Goal: Task Accomplishment & Management: Complete application form

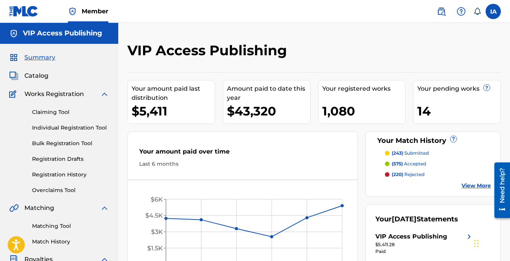
click at [332, 29] on div "VIP Access Publishing Your amount paid last distribution $5,411 Amount paid to …" at bounding box center [313, 229] width 391 height 413
click at [93, 128] on link "Individual Registration Tool" at bounding box center [70, 128] width 77 height 8
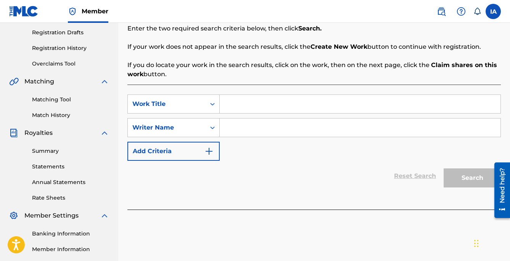
scroll to position [137, 0]
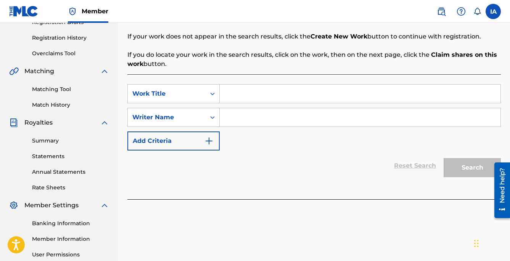
click at [399, 89] on input "Search Form" at bounding box center [360, 94] width 280 height 18
paste input "3000 Miles"
type input "3000 Miles"
click at [305, 128] on div "SearchWithCriteriaa7859503-04cf-436d-89c9-be7564c22440 Work Title 3000 Miles Se…" at bounding box center [313, 117] width 373 height 66
click at [355, 129] on div "SearchWithCriteriaa7859503-04cf-436d-89c9-be7564c22440 Work Title 3000 Miles Se…" at bounding box center [313, 117] width 373 height 66
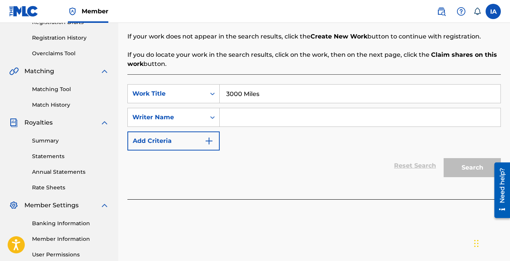
click at [327, 122] on input "Search Form" at bounding box center [360, 117] width 280 height 18
paste input "[PERSON_NAME] [PERSON_NAME]"
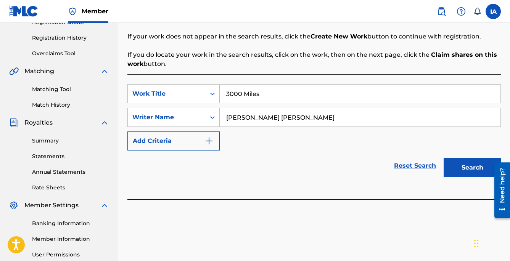
type input "[PERSON_NAME] [PERSON_NAME]"
click at [466, 170] on button "Search" at bounding box center [471, 167] width 57 height 19
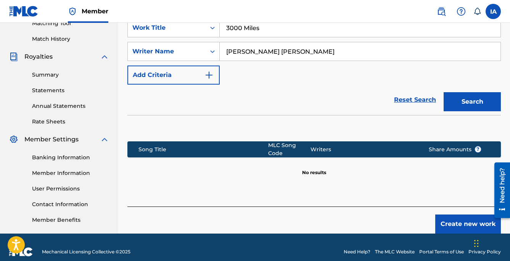
scroll to position [117, 0]
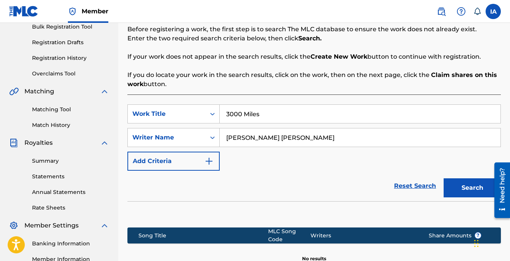
click at [342, 107] on input "3000 Miles" at bounding box center [360, 114] width 280 height 18
type input "3000 MILES"
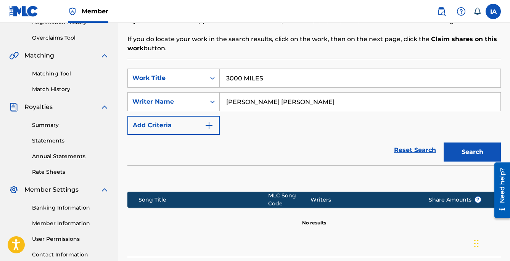
scroll to position [212, 0]
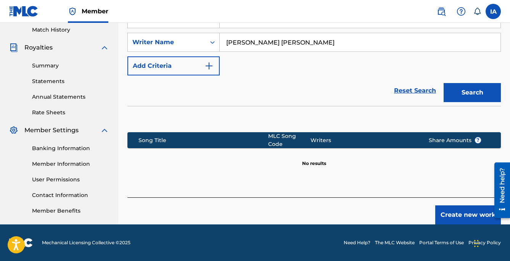
click at [444, 215] on button "Create new work" at bounding box center [468, 214] width 66 height 19
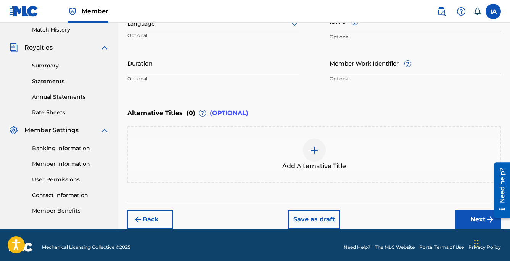
click at [191, 51] on div "Work Title 3000 Miles Required Language Optional ISWC ? Optional Duration Optio…" at bounding box center [313, 27] width 373 height 118
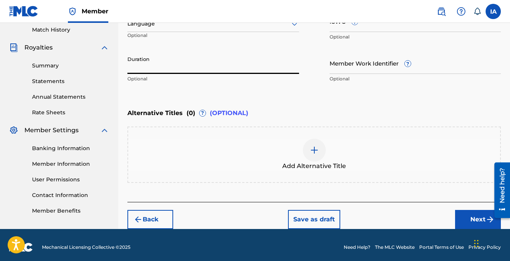
click at [183, 60] on input "Duration" at bounding box center [212, 63] width 171 height 22
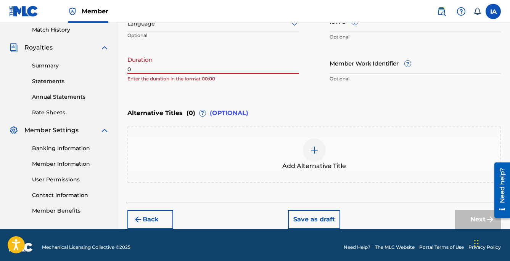
paste input "3:09"
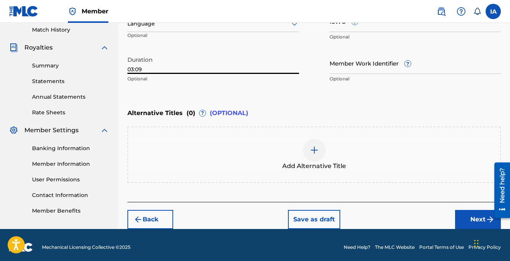
type input "03:09"
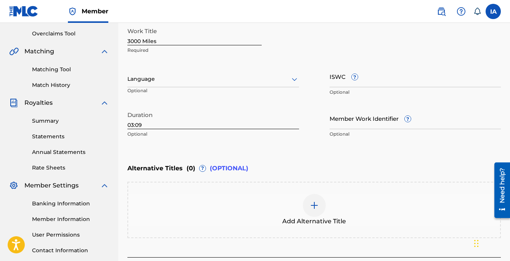
scroll to position [173, 0]
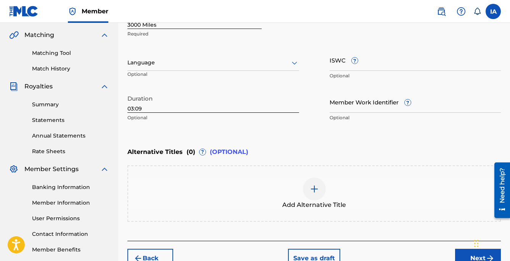
click at [229, 71] on div "Language Optional" at bounding box center [212, 66] width 171 height 34
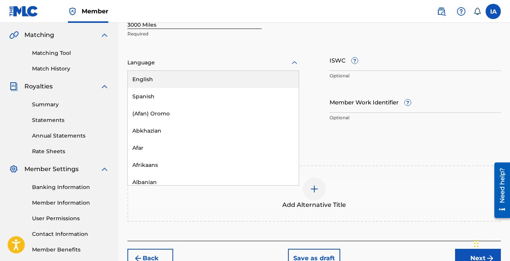
click at [223, 69] on div "Language" at bounding box center [212, 63] width 171 height 16
click at [231, 83] on div "English" at bounding box center [213, 79] width 171 height 17
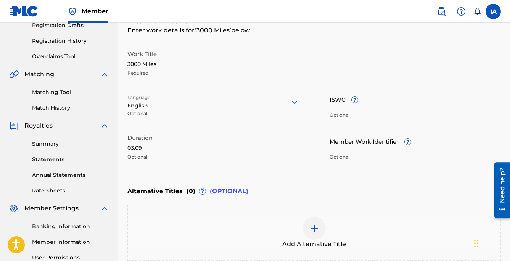
scroll to position [118, 0]
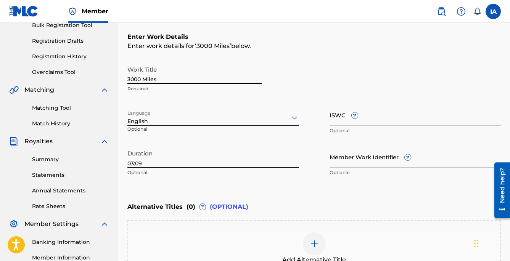
click at [230, 79] on input "3000 Miles" at bounding box center [194, 73] width 134 height 22
type input "3000 MILES"
click at [343, 58] on div "Enter Work Details Enter work details for ‘ 3000 MILES ’ below. Work Title 3000…" at bounding box center [313, 106] width 373 height 184
click at [343, 56] on div "Enter Work Details Enter work details for ‘ 3000 MILES ’ below. Work Title 3000…" at bounding box center [313, 106] width 373 height 184
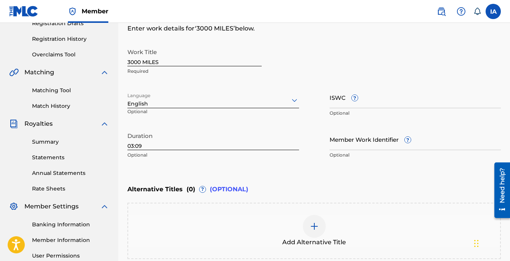
scroll to position [136, 0]
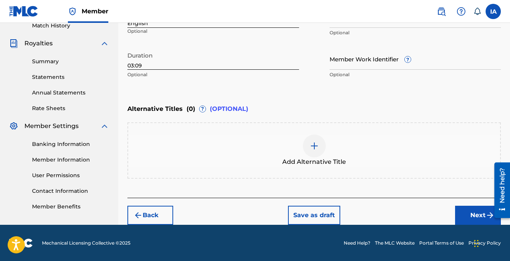
click at [467, 213] on button "Next" at bounding box center [478, 215] width 46 height 19
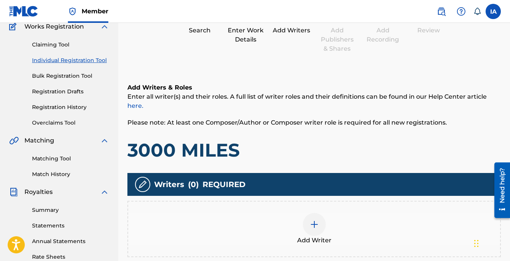
scroll to position [82, 0]
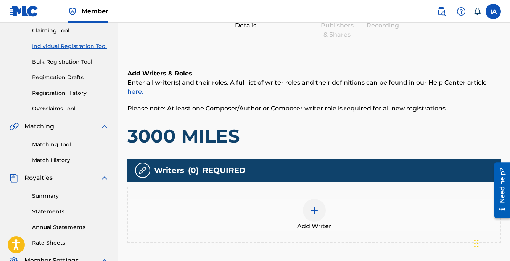
click at [339, 203] on div "Add Writer" at bounding box center [314, 215] width 372 height 32
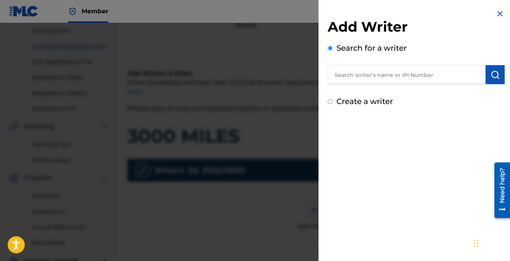
click at [409, 80] on input "text" at bounding box center [406, 74] width 158 height 19
paste input "[PERSON_NAME] [PERSON_NAME]"
type input "[PERSON_NAME] [PERSON_NAME]"
click at [500, 75] on button "submit" at bounding box center [494, 74] width 19 height 19
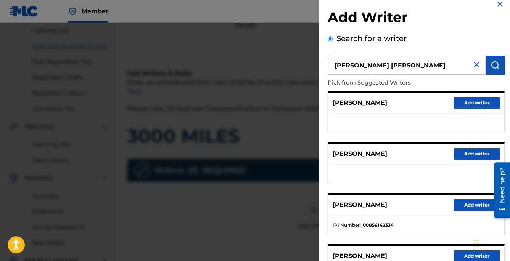
scroll to position [22, 0]
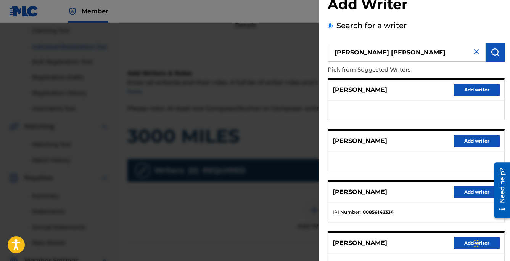
click at [436, 179] on div "[PERSON_NAME] Add writer [PERSON_NAME] Add writer [PERSON_NAME] Add writer IPI …" at bounding box center [415, 201] width 177 height 246
click at [454, 190] on button "Add writer" at bounding box center [477, 191] width 46 height 11
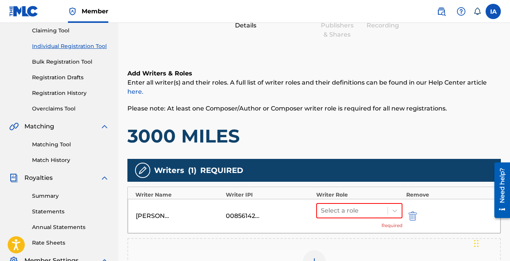
click at [348, 138] on h1 "3000 MILES" at bounding box center [313, 136] width 373 height 23
click at [340, 135] on h1 "3000 MILES" at bounding box center [313, 136] width 373 height 23
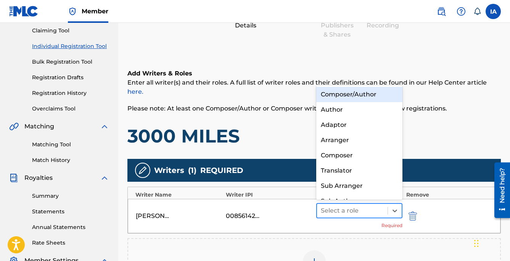
click at [350, 207] on div at bounding box center [352, 210] width 63 height 11
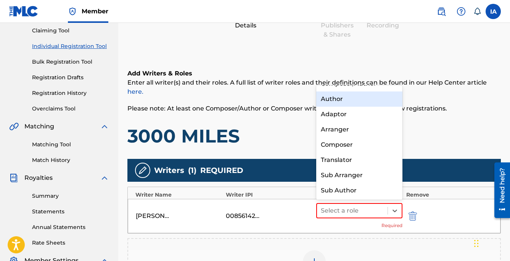
click at [356, 102] on div "Author" at bounding box center [359, 98] width 86 height 15
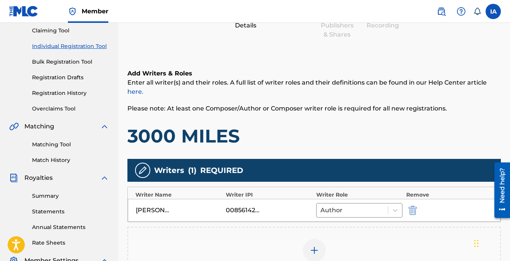
click at [357, 151] on div "Add Writers & Roles Enter all writer(s) and their roles. A full list of writer …" at bounding box center [313, 197] width 373 height 293
click at [354, 146] on h1 "3000 MILES" at bounding box center [313, 136] width 373 height 23
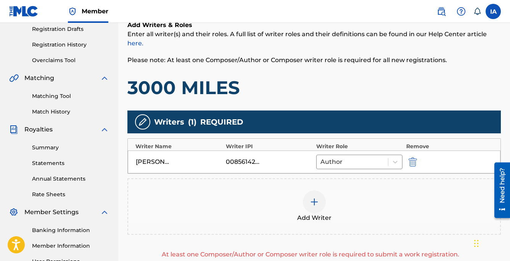
scroll to position [201, 0]
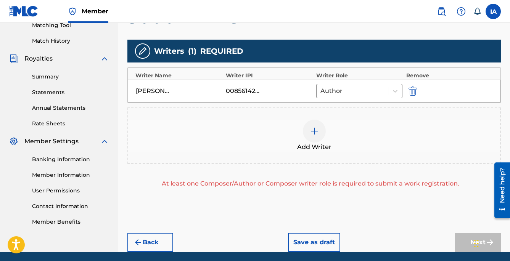
click at [330, 136] on div "Add Writer" at bounding box center [314, 136] width 372 height 32
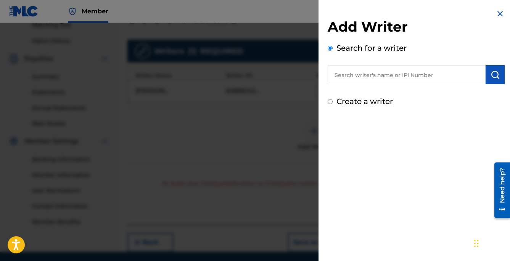
click at [373, 103] on label "Create a writer" at bounding box center [364, 101] width 56 height 9
radio input "true"
click at [332, 103] on input "Create a writer" at bounding box center [329, 101] width 5 height 5
radio input "false"
radio input "true"
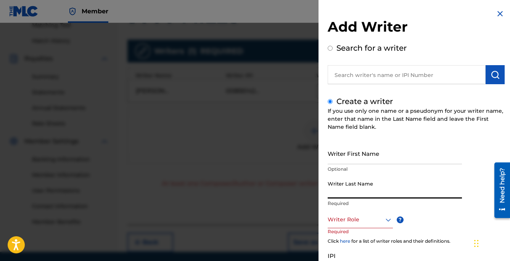
click at [383, 191] on input "Writer Last Name" at bounding box center [394, 188] width 134 height 22
paste input "UNKNOWN WRITER"
click at [369, 192] on input "UNKNOWN WRITER" at bounding box center [394, 188] width 134 height 22
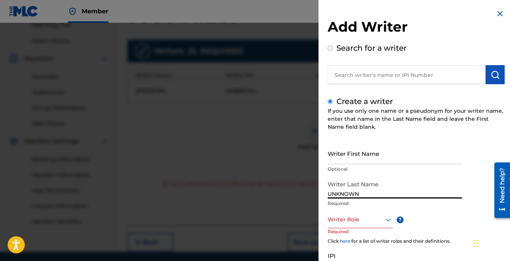
type input "UNKNOWN"
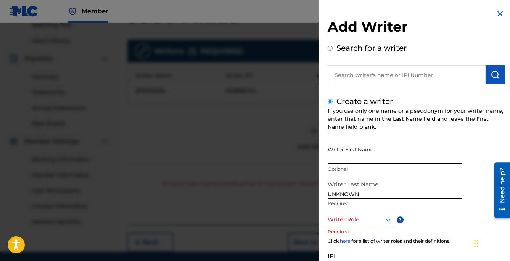
click at [365, 158] on input "Writer First Name" at bounding box center [394, 154] width 134 height 22
paste input "WRITER"
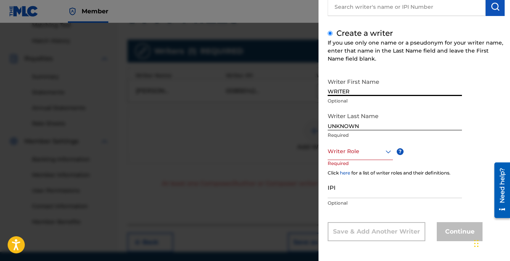
scroll to position [69, 0]
type input "WRITER"
click at [353, 154] on div at bounding box center [359, 151] width 65 height 10
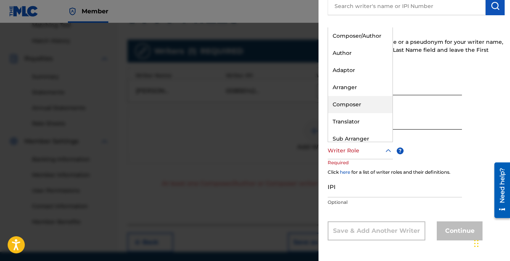
click at [367, 97] on div "Composer" at bounding box center [360, 104] width 64 height 17
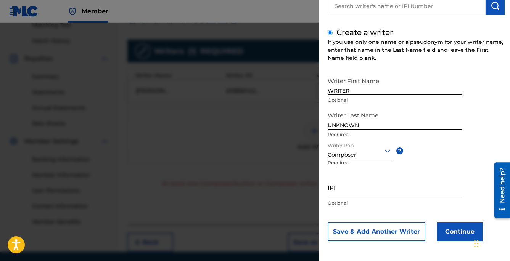
scroll to position [70, 0]
click at [461, 234] on button "Continue" at bounding box center [459, 230] width 46 height 19
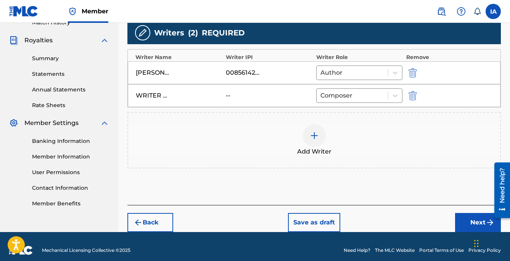
scroll to position [227, 0]
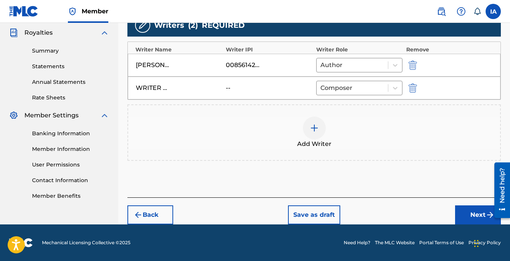
click at [466, 204] on div "Back Save as draft Next" at bounding box center [313, 210] width 373 height 27
click at [464, 210] on button "Next" at bounding box center [478, 214] width 46 height 19
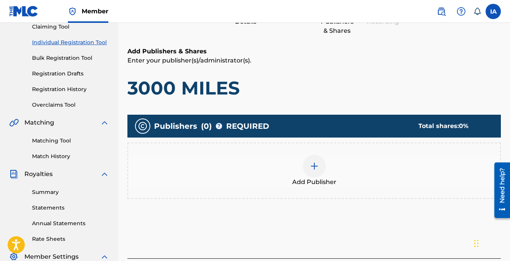
scroll to position [34, 0]
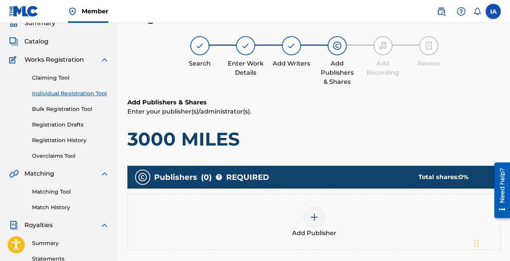
click at [337, 135] on h1 "3000 MILES" at bounding box center [313, 139] width 373 height 23
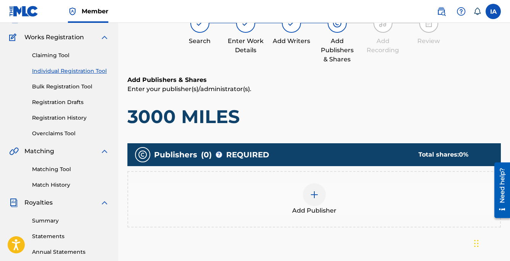
click at [323, 202] on div "Add Publisher" at bounding box center [314, 199] width 372 height 32
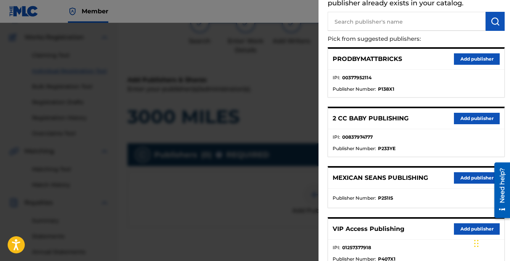
scroll to position [29, 0]
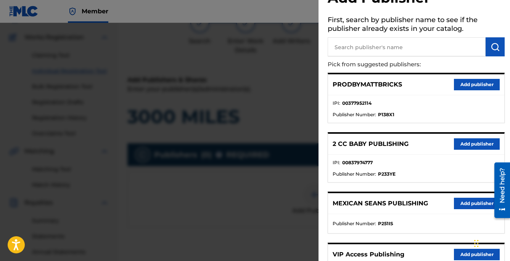
click at [432, 48] on input "text" at bounding box center [406, 46] width 158 height 19
paste input "OTR RECORDS PUBLISHING CATALOG"
type input "OTR RECORDS PUBLISHING CATALOG"
click at [493, 46] on img "submit" at bounding box center [494, 46] width 9 height 9
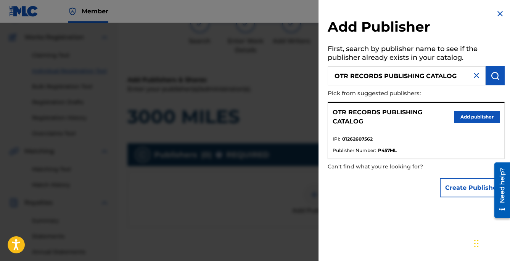
click at [461, 119] on button "Add publisher" at bounding box center [477, 116] width 46 height 11
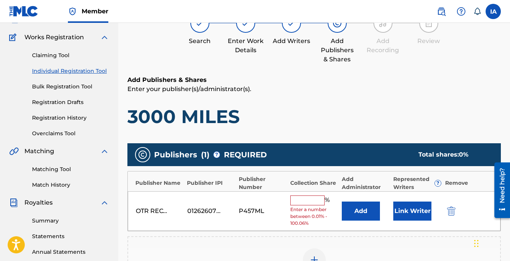
drag, startPoint x: 295, startPoint y: 98, endPoint x: 282, endPoint y: 87, distance: 16.2
click at [315, 202] on input "text" at bounding box center [307, 201] width 34 height 10
type input "50"
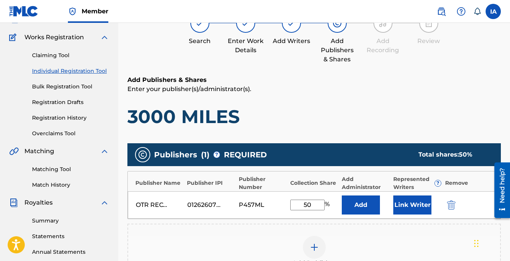
drag, startPoint x: 316, startPoint y: 203, endPoint x: 271, endPoint y: 189, distance: 46.4
click at [281, 192] on div "OTR RECORDS PUBLISHING CATALOG 01262607562 P457ML 50 % Add Link Writer" at bounding box center [314, 204] width 372 height 27
click at [368, 206] on button "Add" at bounding box center [360, 205] width 38 height 19
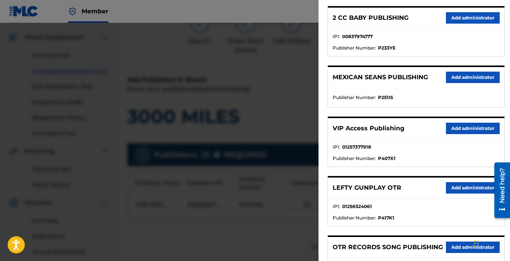
scroll to position [157, 0]
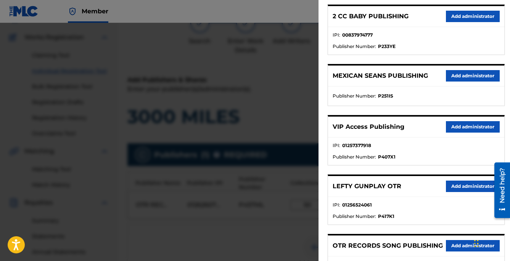
click at [451, 130] on button "Add administrator" at bounding box center [473, 126] width 54 height 11
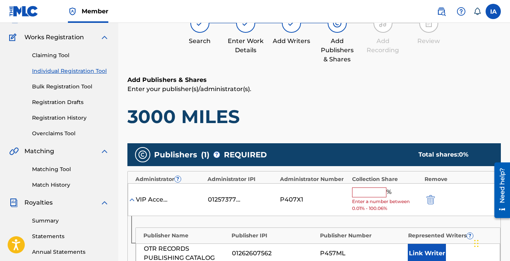
click at [378, 187] on div "VIP Access Publishing 01257377918 P407X1 % Enter a number between 0.01% - 100.0…" at bounding box center [314, 199] width 372 height 33
click at [373, 190] on input "text" at bounding box center [369, 192] width 34 height 10
type input "50"
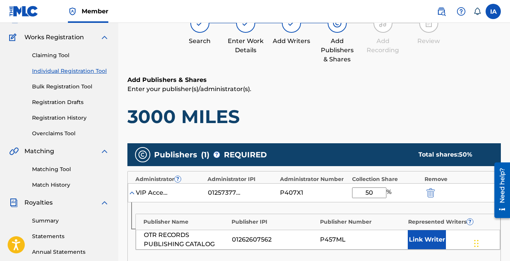
click at [426, 241] on button "Link Writer" at bounding box center [426, 239] width 38 height 19
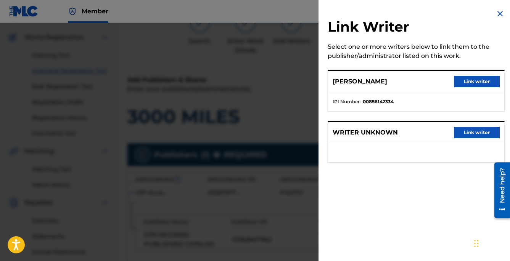
click at [457, 85] on button "Link writer" at bounding box center [477, 81] width 46 height 11
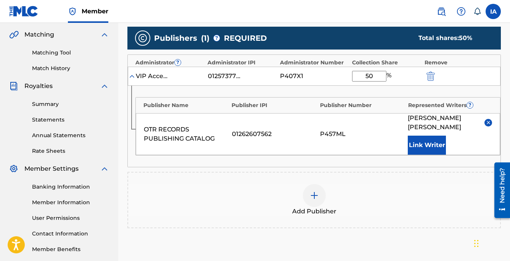
scroll to position [264, 0]
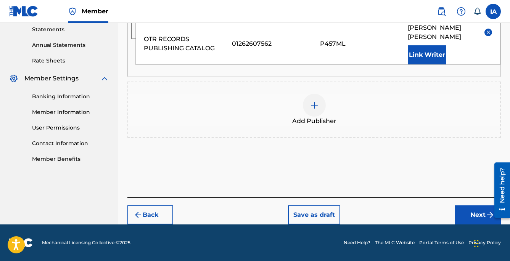
click at [466, 212] on button "Next" at bounding box center [478, 214] width 46 height 19
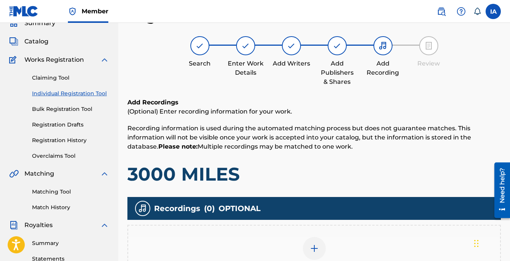
scroll to position [122, 0]
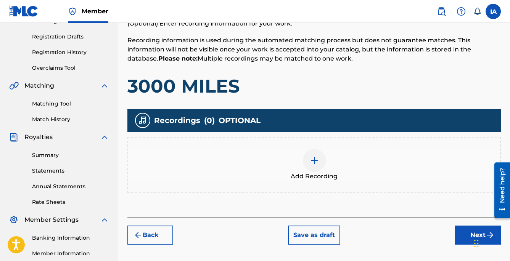
click at [328, 175] on span "Add Recording" at bounding box center [313, 176] width 47 height 9
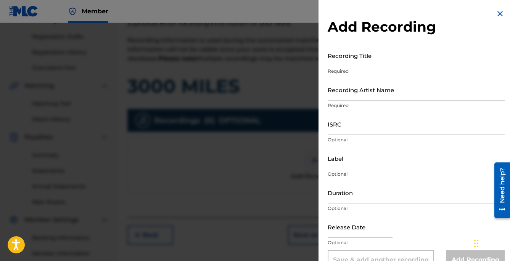
click at [393, 63] on input "Recording Title" at bounding box center [415, 56] width 177 height 22
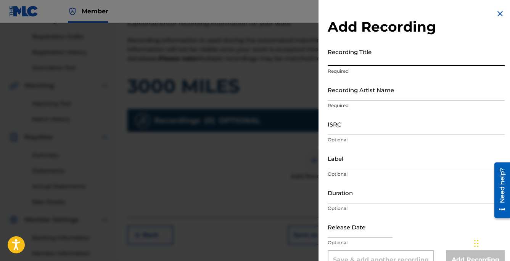
click at [389, 59] on input "Recording Title" at bounding box center [415, 56] width 177 height 22
paste input "3000 Miles"
type input "3000 MILES"
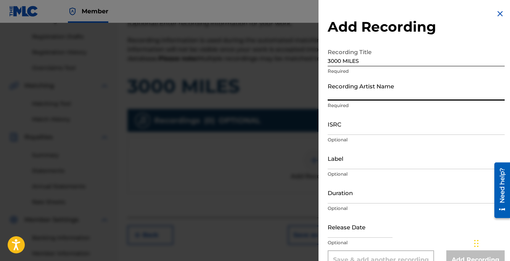
click at [361, 87] on input "Recording Artist Name" at bounding box center [415, 90] width 177 height 22
type input "[PERSON_NAME]"
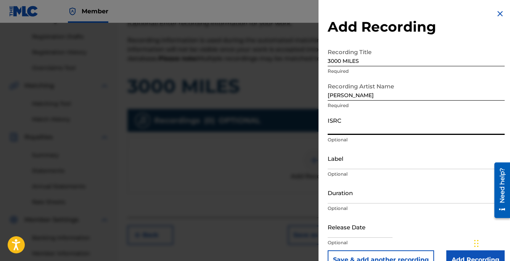
click at [386, 122] on input "ISRC" at bounding box center [415, 124] width 177 height 22
click at [381, 125] on input "ISRC" at bounding box center [415, 124] width 177 height 22
paste input "USLD91751813"
type input "USLD91751813"
click at [346, 159] on input "Label" at bounding box center [415, 158] width 177 height 22
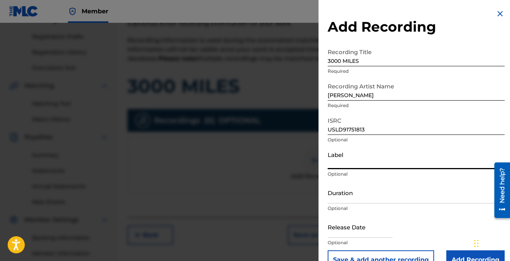
type input "OTR RECORDS"
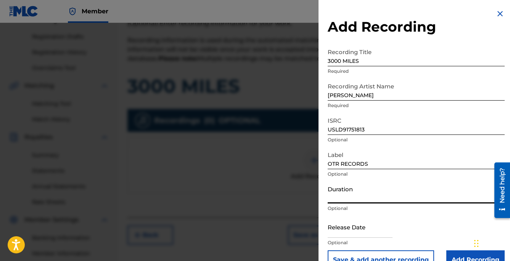
drag, startPoint x: 364, startPoint y: 189, endPoint x: 510, endPoint y: 184, distance: 146.0
click at [363, 189] on input "Duration" at bounding box center [415, 193] width 177 height 22
click at [356, 202] on input "Duration" at bounding box center [415, 193] width 177 height 22
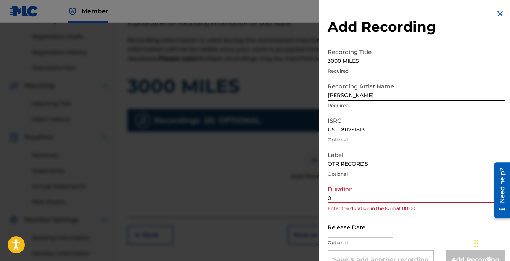
paste input "3:09"
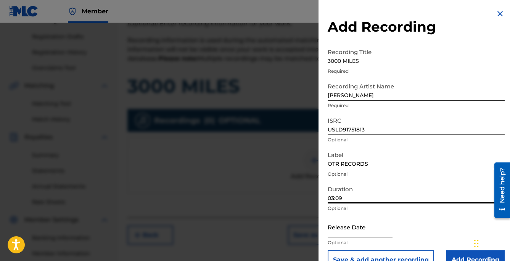
click at [379, 195] on input "03:09" at bounding box center [415, 193] width 177 height 22
click at [375, 196] on input "03:09" at bounding box center [415, 193] width 177 height 22
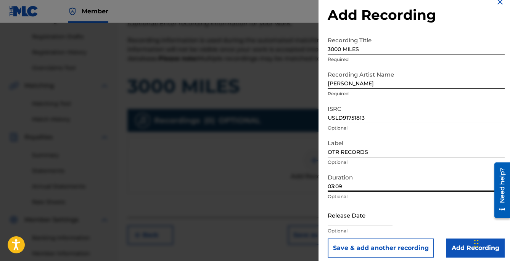
scroll to position [18, 0]
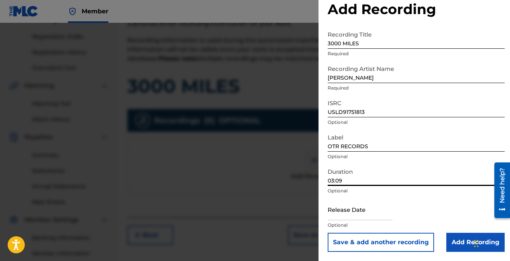
type input "03:09"
click at [457, 236] on input "Add Recording" at bounding box center [475, 242] width 58 height 19
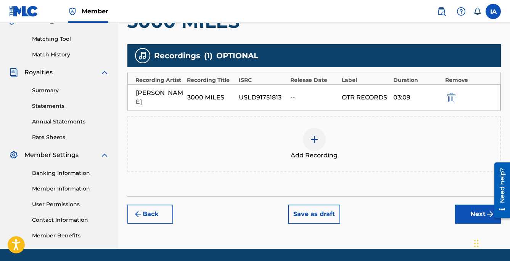
scroll to position [212, 0]
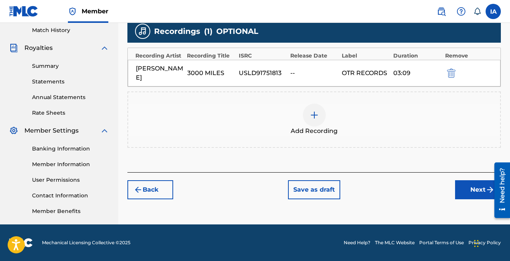
click at [462, 181] on button "Next" at bounding box center [478, 189] width 46 height 19
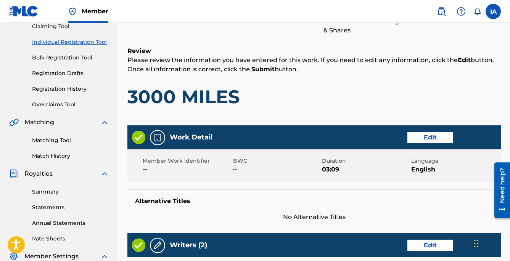
scroll to position [34, 0]
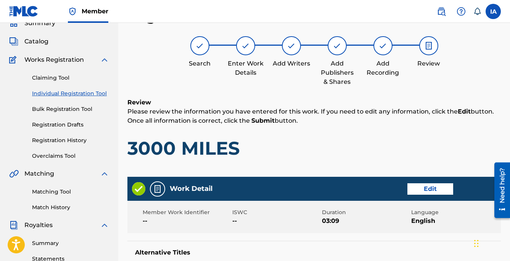
click at [364, 140] on h1 "3000 MILES" at bounding box center [313, 148] width 373 height 23
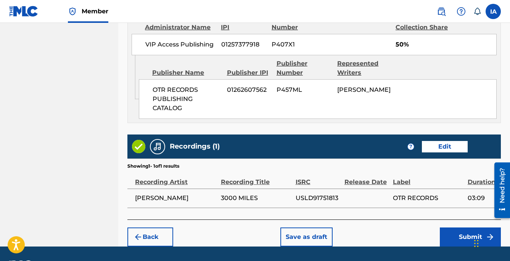
scroll to position [457, 0]
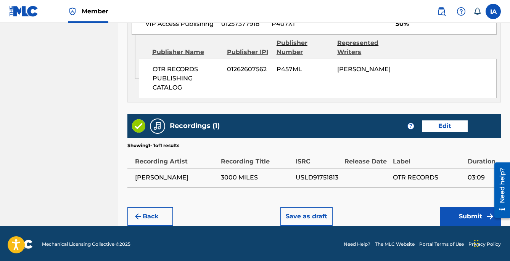
click at [454, 216] on button "Submit" at bounding box center [469, 216] width 61 height 19
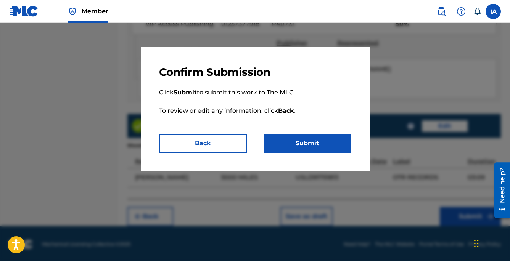
click at [337, 147] on button "Submit" at bounding box center [307, 143] width 88 height 19
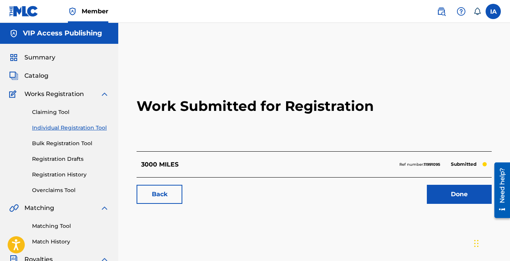
click at [90, 125] on link "Individual Registration Tool" at bounding box center [70, 128] width 77 height 8
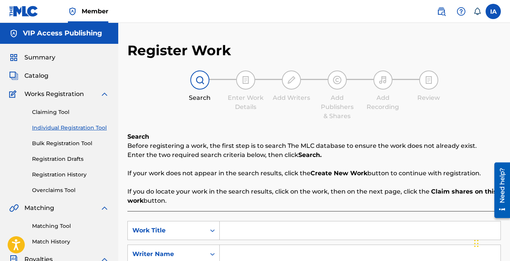
click at [385, 228] on input "Search Form" at bounding box center [360, 230] width 280 height 18
paste input "Speculation"
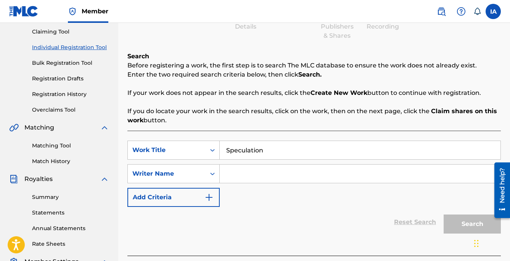
scroll to position [129, 0]
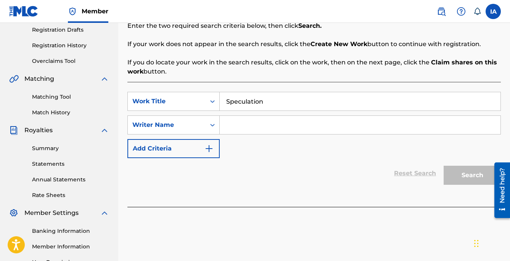
click at [343, 107] on input "Speculation" at bounding box center [360, 101] width 280 height 18
type input "SPECULATION"
click at [317, 125] on input "Search Form" at bounding box center [360, 125] width 280 height 18
click at [361, 136] on div "SearchWithCriteriaa7859503-04cf-436d-89c9-be7564c22440 Work Title SPECULATION S…" at bounding box center [313, 125] width 373 height 66
click at [354, 133] on input "Search Form" at bounding box center [360, 125] width 280 height 18
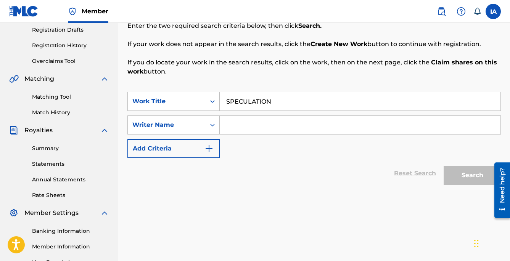
paste input "[PERSON_NAME] [PERSON_NAME]"
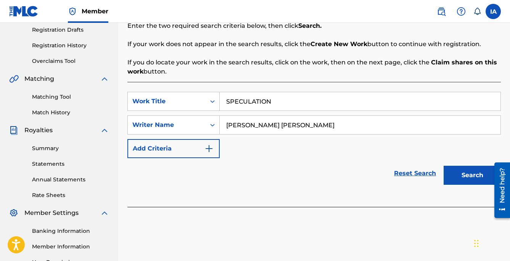
type input "[PERSON_NAME] [PERSON_NAME]"
click at [459, 174] on button "Search" at bounding box center [471, 175] width 57 height 19
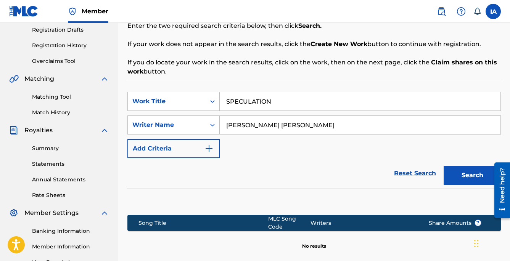
click at [324, 156] on div "SearchWithCriteriaa7859503-04cf-436d-89c9-be7564c22440 Work Title SPECULATION S…" at bounding box center [313, 125] width 373 height 66
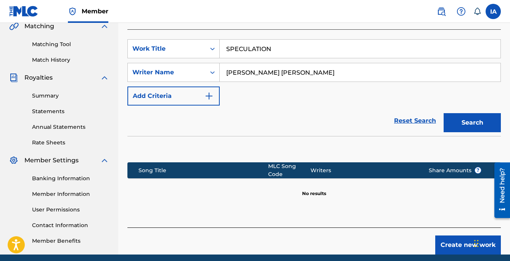
scroll to position [212, 0]
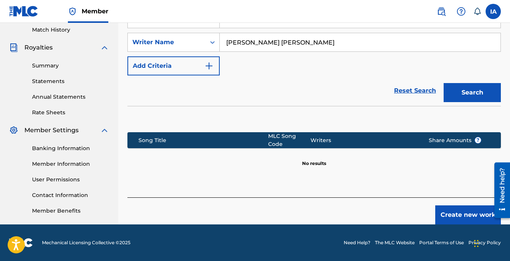
click at [414, 200] on div "Create new work" at bounding box center [313, 210] width 373 height 27
click at [457, 210] on button "Create new work" at bounding box center [468, 214] width 66 height 19
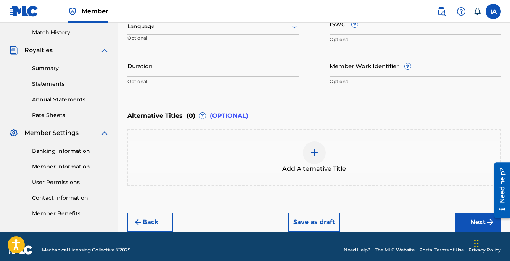
scroll to position [209, 0]
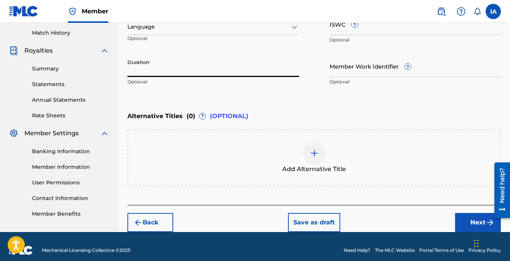
click at [232, 67] on input "Duration" at bounding box center [212, 66] width 171 height 22
click at [158, 68] on input "Duration" at bounding box center [212, 66] width 171 height 22
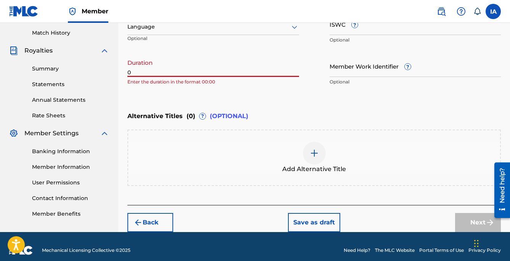
paste input "2:05"
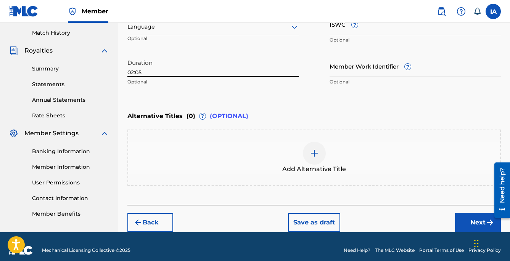
type input "02:05"
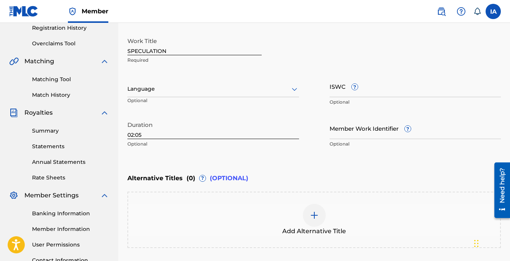
scroll to position [147, 0]
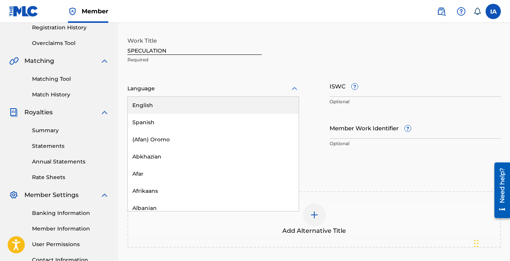
click at [255, 86] on div at bounding box center [212, 89] width 171 height 10
click at [239, 101] on div "English" at bounding box center [213, 105] width 171 height 17
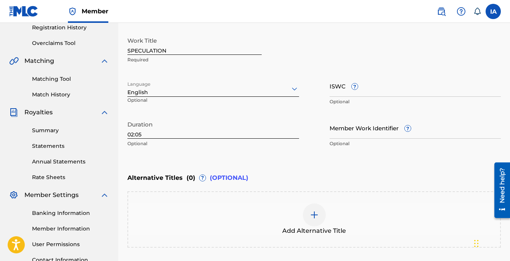
click at [331, 227] on span "Add Alternative Title" at bounding box center [314, 230] width 64 height 9
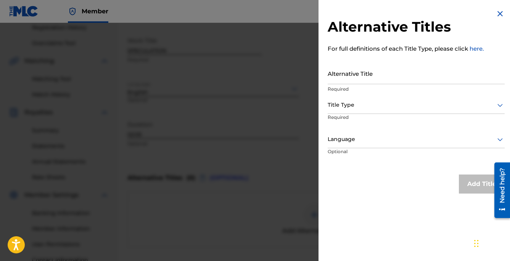
click at [393, 76] on input "Alternative Title" at bounding box center [415, 73] width 177 height 22
paste input "Speculation feat [PERSON_NAME]"
type input "SPECULATION FEAT YUNG BLEU"
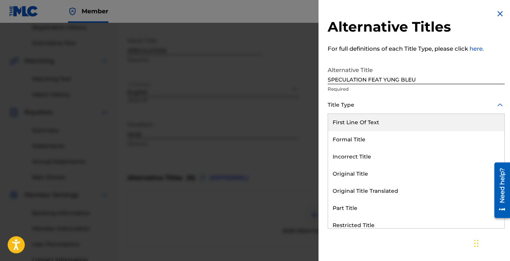
click at [345, 110] on div "Title Type" at bounding box center [415, 105] width 177 height 17
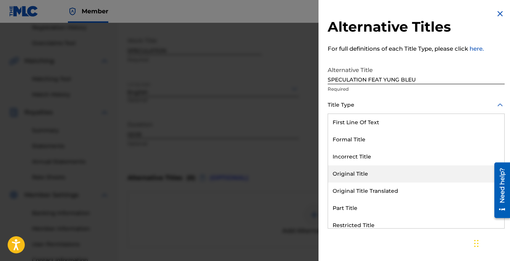
scroll to position [74, 0]
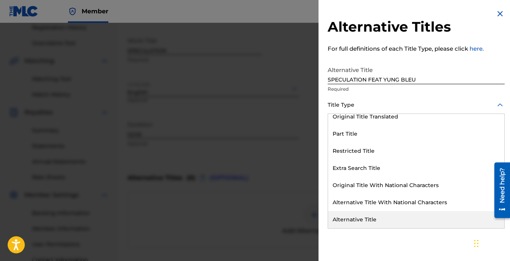
click at [374, 222] on div "Alternative Title" at bounding box center [416, 219] width 176 height 17
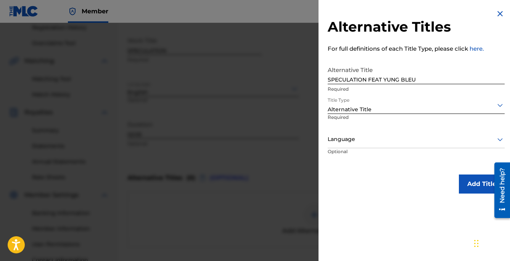
click at [380, 146] on div "Language" at bounding box center [415, 139] width 177 height 17
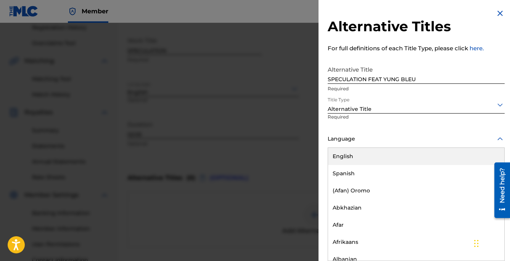
click at [383, 148] on div "English" at bounding box center [416, 156] width 176 height 17
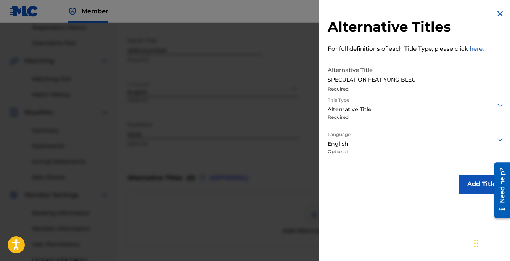
scroll to position [0, 0]
click at [463, 182] on button "Add Title" at bounding box center [481, 184] width 46 height 19
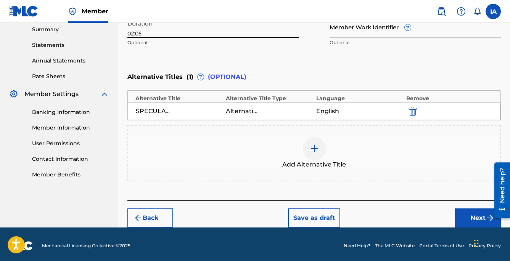
scroll to position [251, 0]
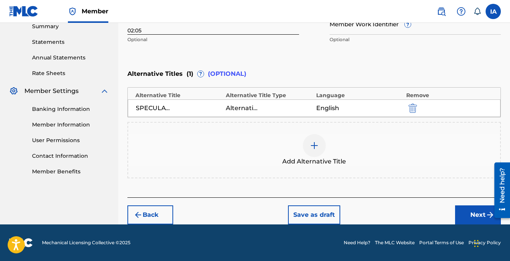
click at [458, 211] on button "Next" at bounding box center [478, 214] width 46 height 19
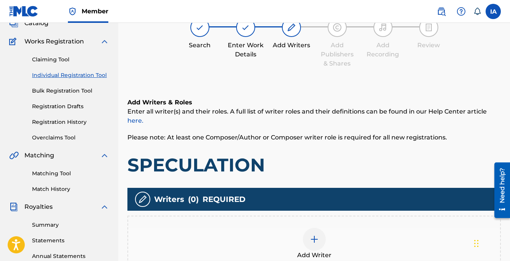
scroll to position [34, 0]
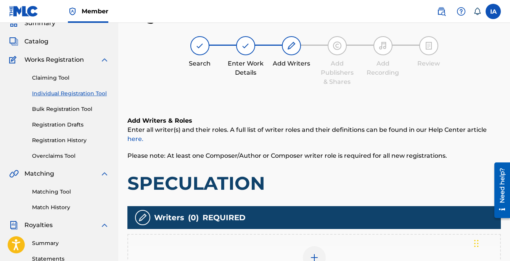
click at [313, 87] on div "Register Work Search Enter Work Details Add Writers Add Publishers & Shares Add…" at bounding box center [313, 181] width 373 height 346
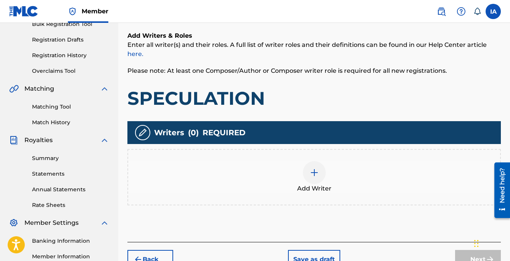
scroll to position [181, 0]
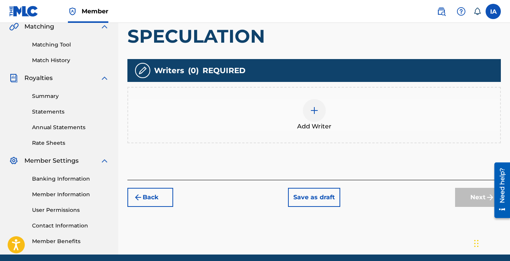
click at [316, 108] on img at bounding box center [313, 110] width 9 height 9
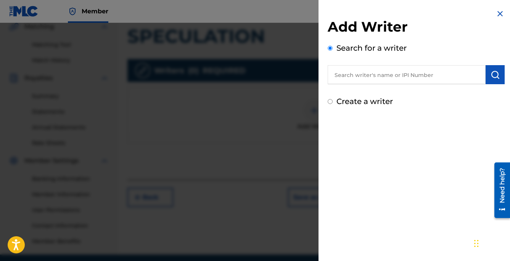
click at [391, 74] on input "text" at bounding box center [406, 74] width 158 height 19
paste input "[PERSON_NAME] [PERSON_NAME]"
type input "[PERSON_NAME] [PERSON_NAME]"
click at [490, 78] on img "submit" at bounding box center [494, 74] width 9 height 9
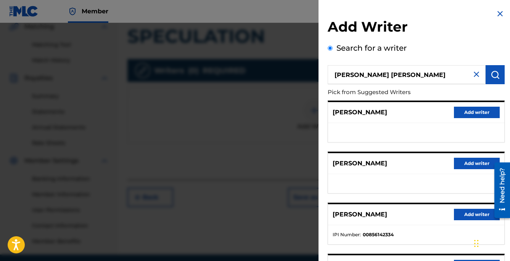
click at [473, 210] on button "Add writer" at bounding box center [477, 214] width 46 height 11
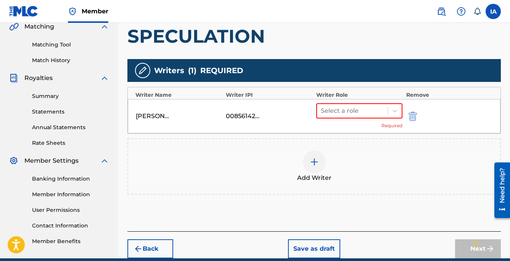
click at [385, 59] on div "Writers ( 1 ) REQUIRED" at bounding box center [313, 70] width 373 height 23
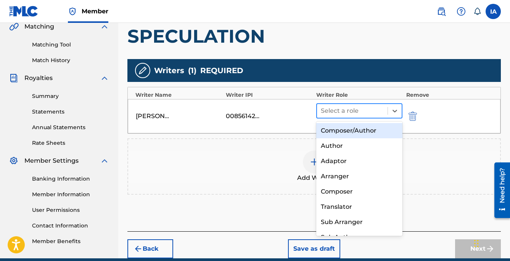
click at [356, 109] on div at bounding box center [352, 111] width 63 height 11
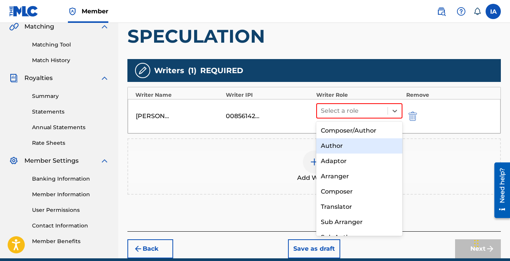
click at [365, 142] on div "Author" at bounding box center [359, 145] width 86 height 15
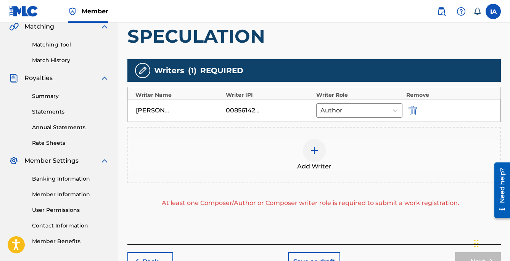
click at [365, 144] on div "Add Writer" at bounding box center [314, 155] width 372 height 32
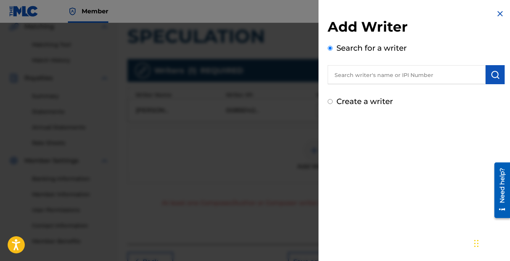
click at [356, 99] on label "Create a writer" at bounding box center [364, 101] width 56 height 9
radio input "true"
click at [332, 99] on input "Create a writer" at bounding box center [329, 101] width 5 height 5
radio input "false"
radio input "true"
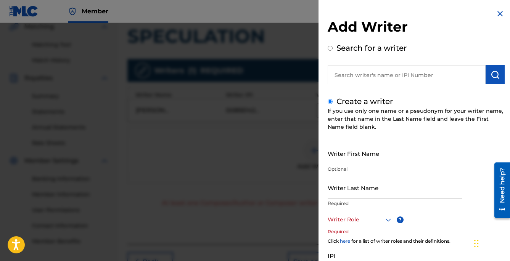
click at [356, 189] on input "Writer Last Name" at bounding box center [394, 188] width 134 height 22
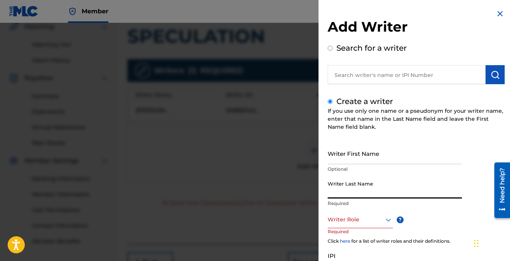
paste input "UNKNOWN WRITER"
click at [365, 189] on input "UNKNOWN WRITER" at bounding box center [394, 188] width 134 height 22
click at [374, 194] on input "UNKNOWN WRITER" at bounding box center [394, 188] width 134 height 22
click at [374, 193] on input "UNKNOWN WRITER" at bounding box center [394, 188] width 134 height 22
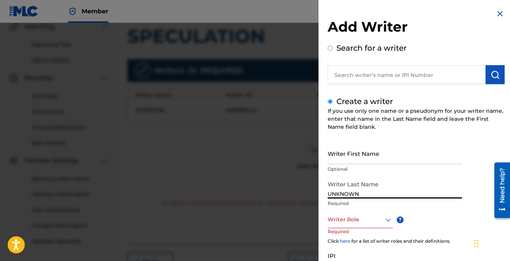
type input "UNKNOWN"
click at [370, 153] on input "Writer First Name" at bounding box center [394, 154] width 134 height 22
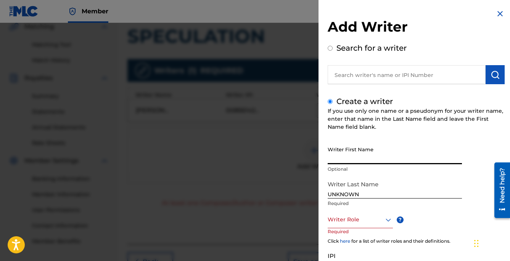
paste input "WRITER"
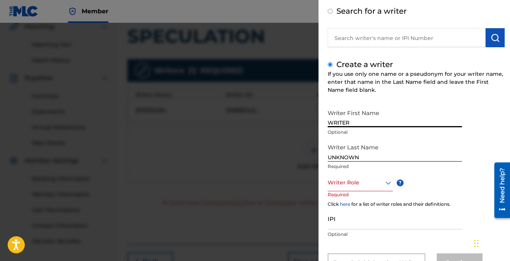
scroll to position [48, 0]
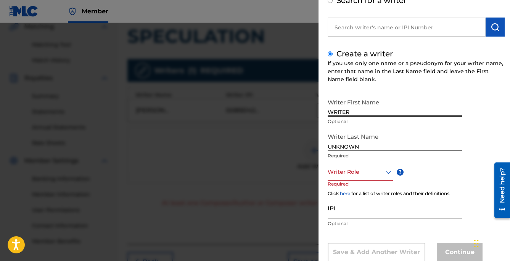
type input "WRITER"
click at [356, 172] on div at bounding box center [359, 172] width 65 height 10
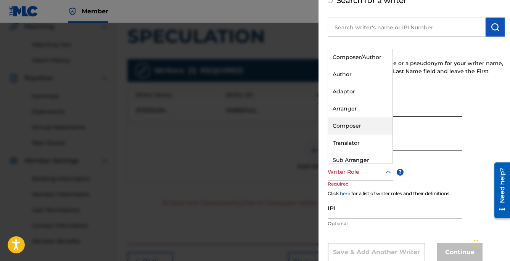
click at [362, 125] on div "Composer" at bounding box center [360, 125] width 64 height 17
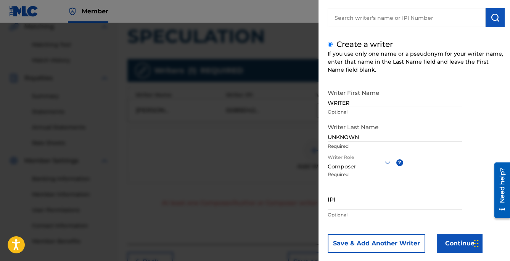
scroll to position [70, 0]
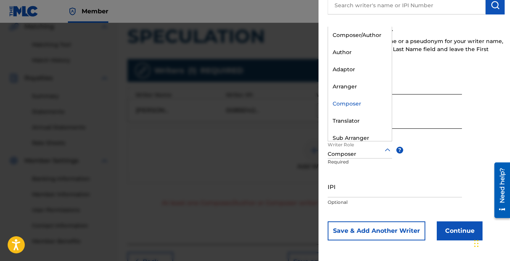
click at [355, 142] on div "Composer" at bounding box center [359, 149] width 64 height 17
click at [353, 38] on div "Composer/Author" at bounding box center [360, 35] width 64 height 17
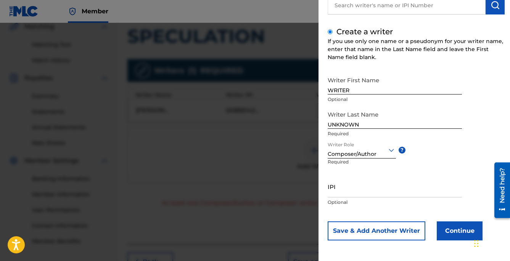
click at [444, 238] on button "Continue" at bounding box center [459, 230] width 46 height 19
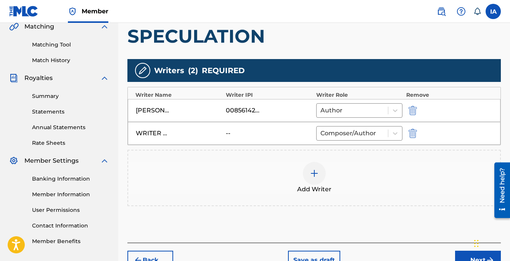
click at [380, 218] on div "Add Writers & Roles Enter all writer(s) and their roles. A full list of writer …" at bounding box center [313, 97] width 373 height 292
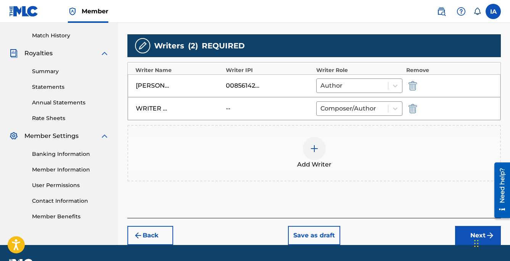
click at [463, 229] on button "Next" at bounding box center [478, 235] width 46 height 19
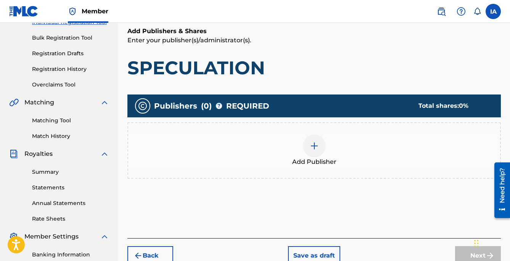
scroll to position [156, 0]
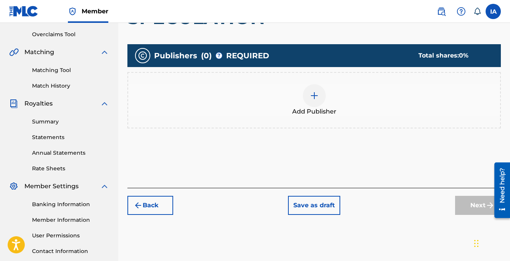
click at [311, 104] on div at bounding box center [314, 95] width 23 height 23
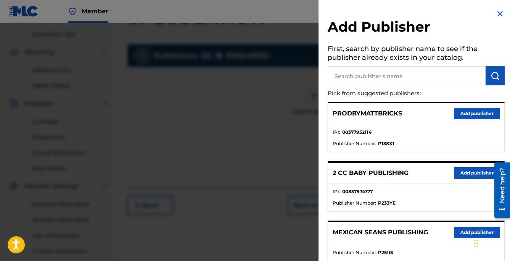
click at [405, 71] on input "text" at bounding box center [406, 75] width 158 height 19
paste input "OTR RECORDS PUBLISHING CATALOG"
type input "OTR RECORDS PUBLISHING CATALOG"
click at [492, 80] on button "submit" at bounding box center [494, 75] width 19 height 19
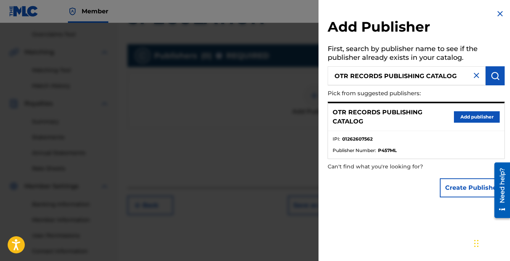
click at [483, 114] on button "Add publisher" at bounding box center [477, 116] width 46 height 11
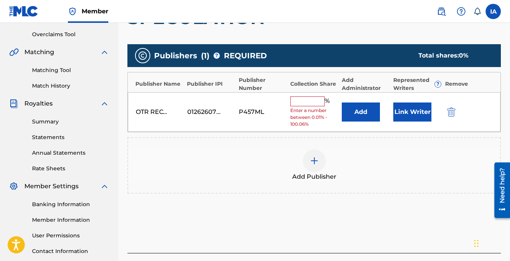
click at [314, 104] on input "text" at bounding box center [307, 101] width 34 height 10
type input "25"
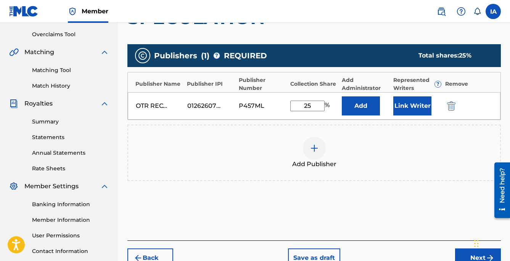
drag, startPoint x: 317, startPoint y: 109, endPoint x: 268, endPoint y: 82, distance: 56.1
click at [269, 83] on div "Publisher Name Publisher IPI Publisher Number Collection Share Add Administrato…" at bounding box center [313, 96] width 373 height 48
click at [359, 99] on button "Add" at bounding box center [360, 105] width 38 height 19
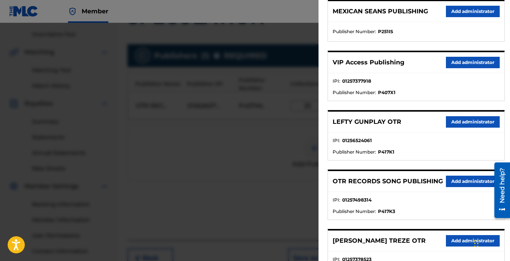
scroll to position [249, 0]
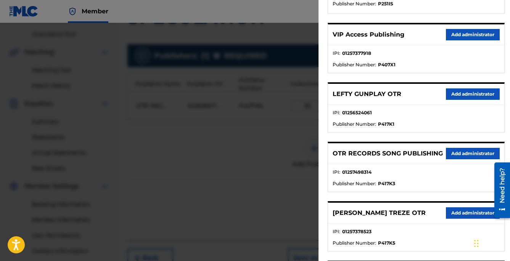
click at [454, 38] on button "Add administrator" at bounding box center [473, 34] width 54 height 11
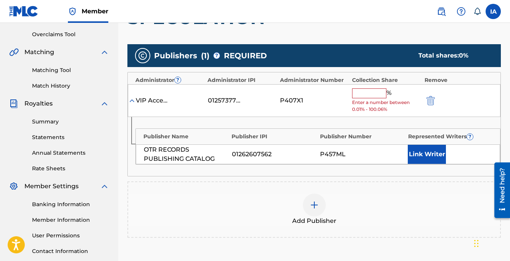
click at [375, 96] on input "text" at bounding box center [369, 93] width 34 height 10
paste input "25"
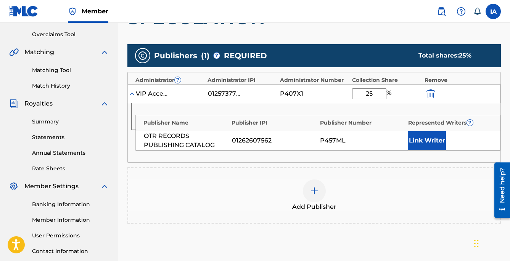
type input "25"
click at [425, 141] on button "Link Writer" at bounding box center [426, 140] width 38 height 19
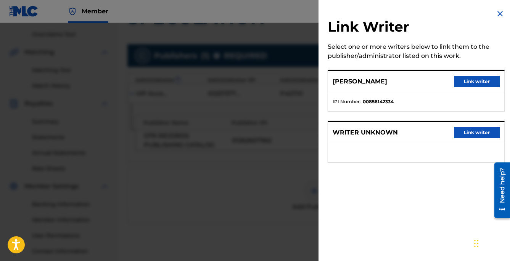
click at [464, 84] on button "Link writer" at bounding box center [477, 81] width 46 height 11
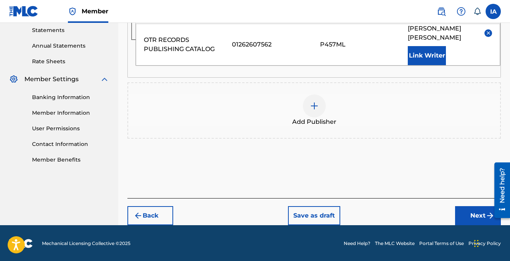
scroll to position [264, 0]
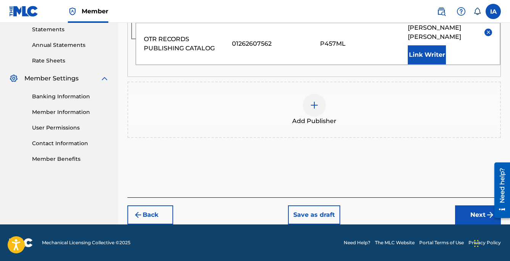
click at [460, 211] on button "Next" at bounding box center [478, 214] width 46 height 19
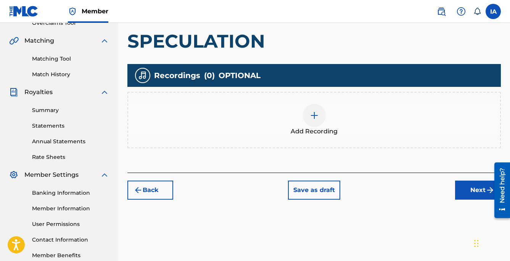
scroll to position [173, 0]
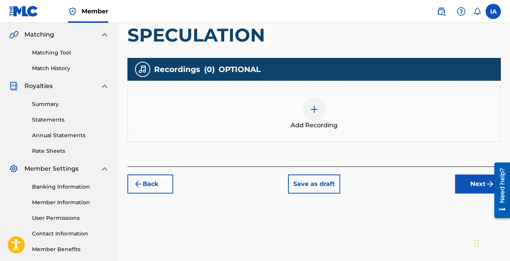
click at [335, 114] on div "Add Recording" at bounding box center [314, 114] width 372 height 32
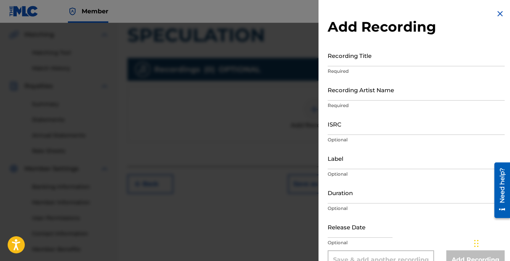
click at [371, 54] on input "Recording Title" at bounding box center [415, 56] width 177 height 22
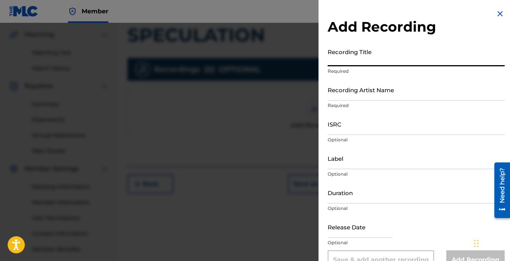
paste input "Speculation"
type input "SPECULATION"
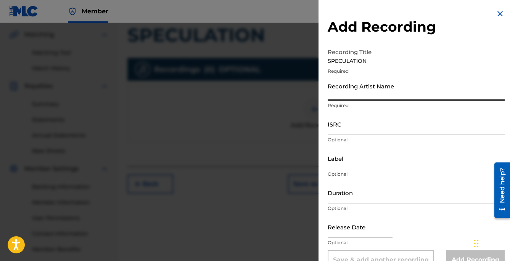
click at [384, 89] on input "Recording Artist Name" at bounding box center [415, 90] width 177 height 22
type input "[PERSON_NAME]"
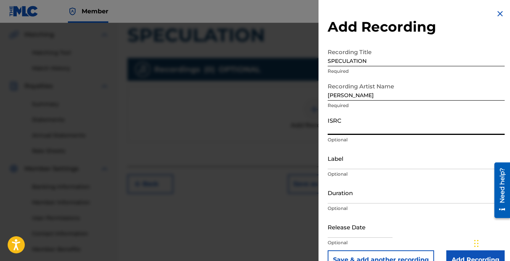
click at [383, 124] on input "ISRC" at bounding box center [415, 124] width 177 height 22
click at [364, 132] on input "ISRC" at bounding box center [415, 124] width 177 height 22
paste input "USLD91751814"
type input "USLD91751814"
click at [360, 160] on input "Label" at bounding box center [415, 158] width 177 height 22
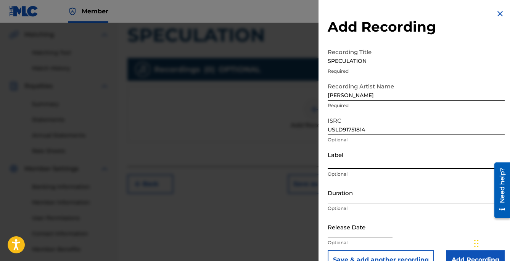
type input "OTR RECORDS"
click at [350, 196] on input "Duration" at bounding box center [415, 193] width 177 height 22
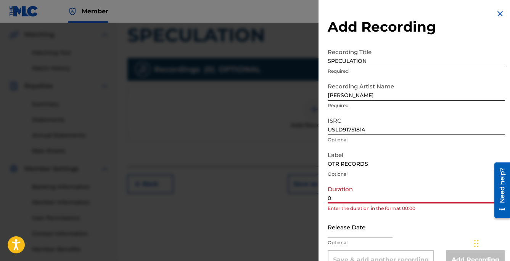
paste input "2:05"
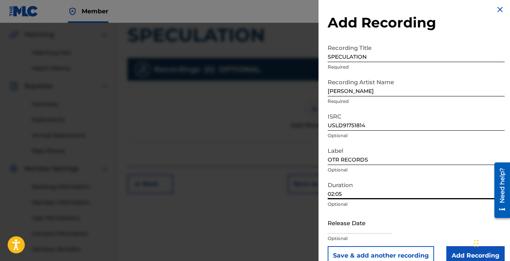
scroll to position [18, 0]
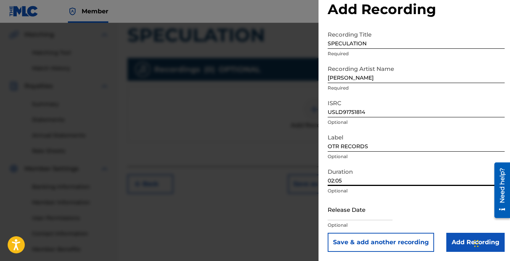
type input "02:05"
click at [457, 240] on input "Add Recording" at bounding box center [475, 242] width 58 height 19
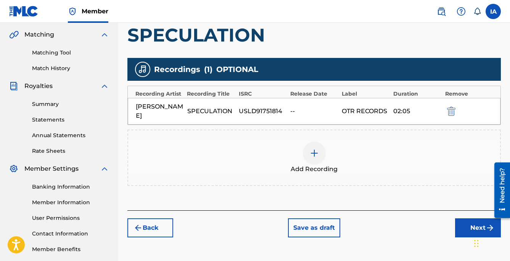
click at [428, 210] on div "Back Save as draft Next" at bounding box center [313, 223] width 373 height 27
click at [460, 219] on button "Next" at bounding box center [478, 227] width 46 height 19
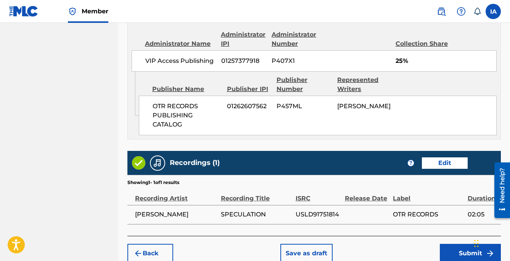
scroll to position [508, 0]
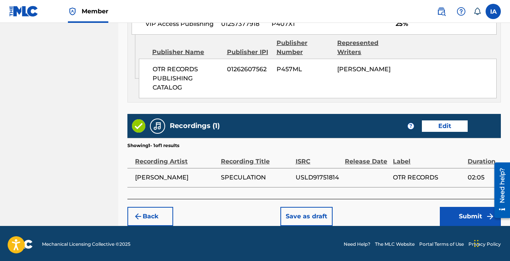
click at [465, 213] on button "Submit" at bounding box center [469, 216] width 61 height 19
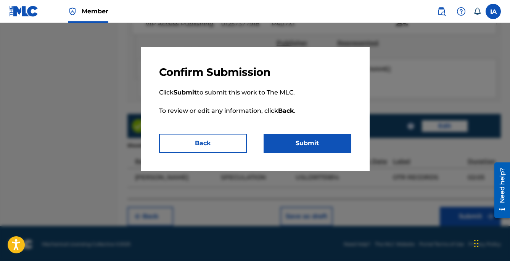
click at [319, 146] on button "Submit" at bounding box center [307, 143] width 88 height 19
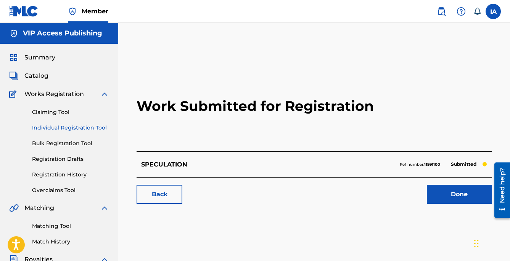
click at [99, 130] on link "Individual Registration Tool" at bounding box center [70, 128] width 77 height 8
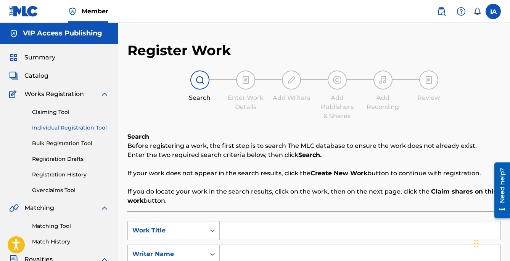
scroll to position [109, 0]
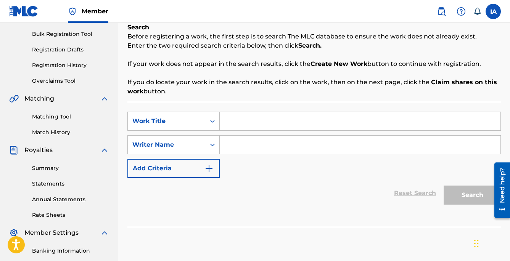
click at [300, 132] on div "SearchWithCriteriaa7859503-04cf-436d-89c9-be7564c22440 Work Title SearchWithCri…" at bounding box center [313, 145] width 373 height 66
click at [300, 122] on input "Search Form" at bounding box center [360, 121] width 280 height 18
paste input "Clip Fa Clip"
type input "Clip Fa Clip"
click at [298, 152] on input "Search Form" at bounding box center [360, 145] width 280 height 18
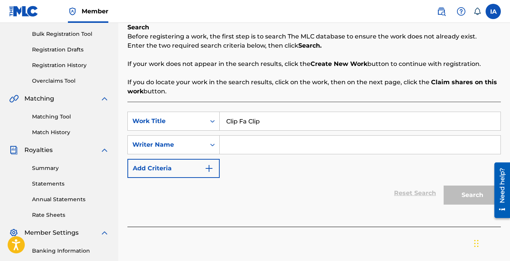
click at [343, 143] on input "Search Form" at bounding box center [360, 145] width 280 height 18
paste input "[PERSON_NAME] [PERSON_NAME]"
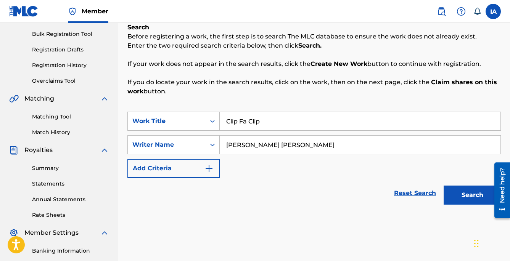
type input "[PERSON_NAME] [PERSON_NAME]"
click at [455, 194] on button "Search" at bounding box center [471, 195] width 57 height 19
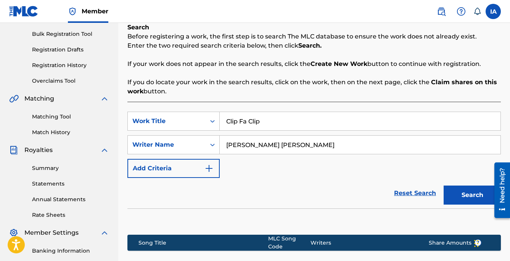
click at [306, 158] on div "SearchWithCriteriaa7859503-04cf-436d-89c9-be7564c22440 Work Title Clip Fa Clip …" at bounding box center [313, 145] width 373 height 66
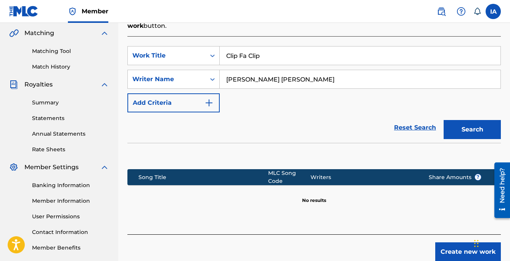
scroll to position [212, 0]
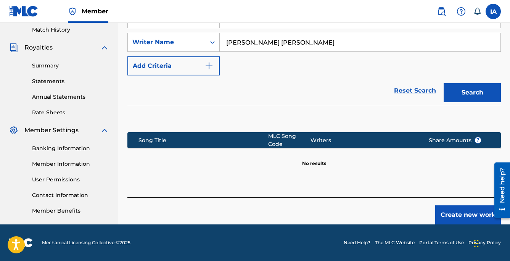
drag, startPoint x: 325, startPoint y: 76, endPoint x: 312, endPoint y: 69, distance: 14.5
click at [452, 209] on button "Create new work" at bounding box center [468, 214] width 66 height 19
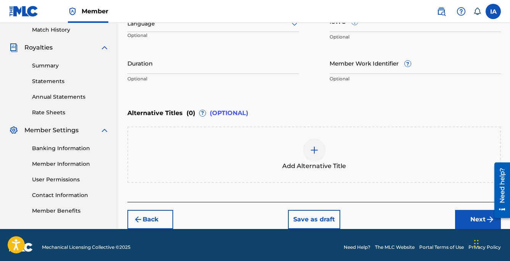
drag, startPoint x: 320, startPoint y: 107, endPoint x: 296, endPoint y: 102, distance: 24.4
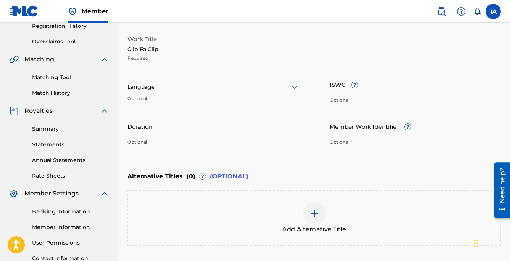
scroll to position [146, 0]
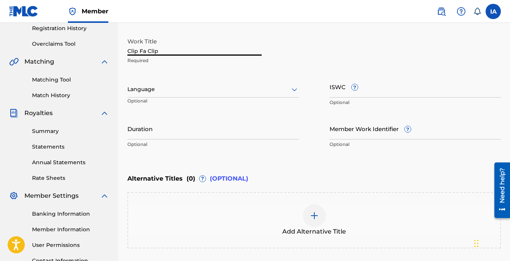
click at [166, 50] on input "Clip Fa Clip" at bounding box center [194, 45] width 134 height 22
type input "CLIP FA CLIP"
click at [193, 88] on div at bounding box center [212, 90] width 171 height 10
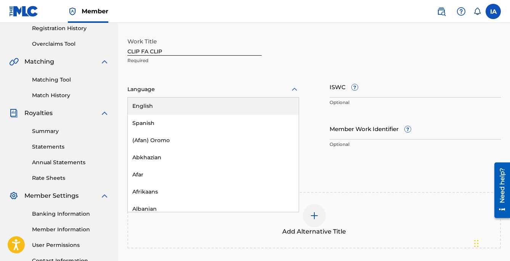
click at [229, 107] on div "English" at bounding box center [213, 106] width 171 height 17
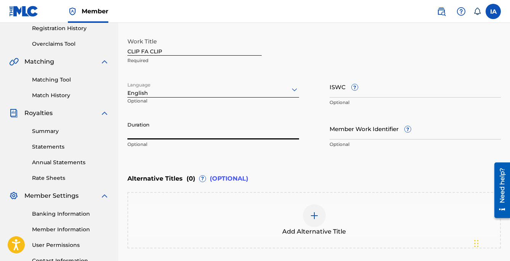
click at [207, 123] on input "Duration" at bounding box center [212, 129] width 171 height 22
click at [187, 136] on input "Duration" at bounding box center [212, 129] width 171 height 22
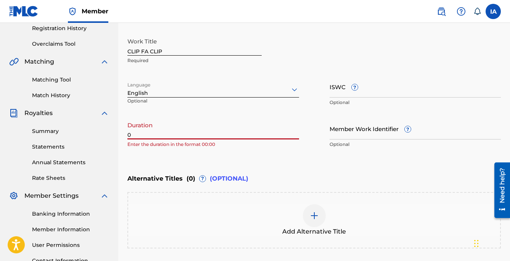
paste input "2:49"
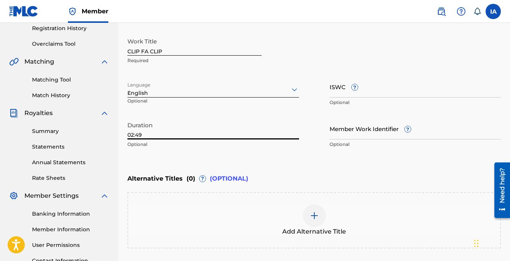
type input "02:49"
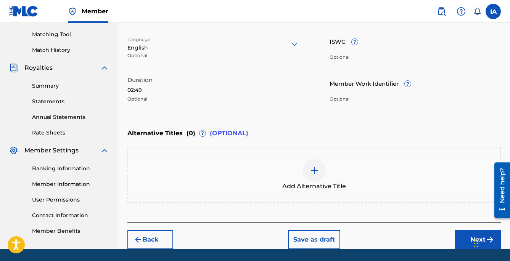
scroll to position [216, 0]
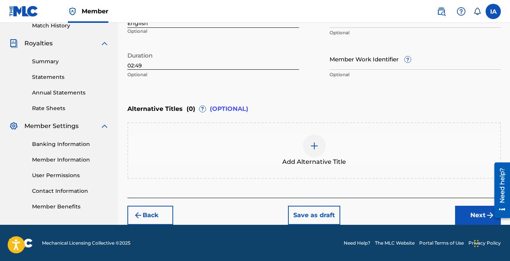
drag, startPoint x: 434, startPoint y: 220, endPoint x: 455, endPoint y: 210, distance: 22.8
click at [437, 218] on div "Back Save as draft Next" at bounding box center [313, 211] width 373 height 27
click at [466, 210] on button "Next" at bounding box center [478, 215] width 46 height 19
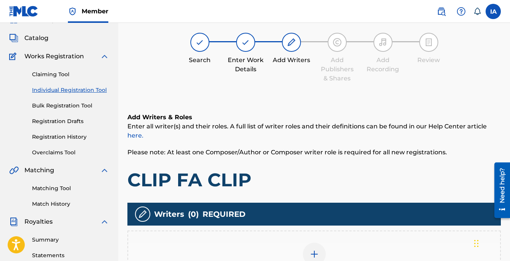
scroll to position [34, 0]
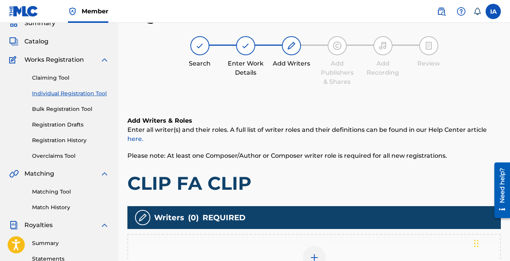
click at [346, 101] on div "Add Writers & Roles Enter all writer(s) and their roles. A full list of writer …" at bounding box center [313, 212] width 373 height 229
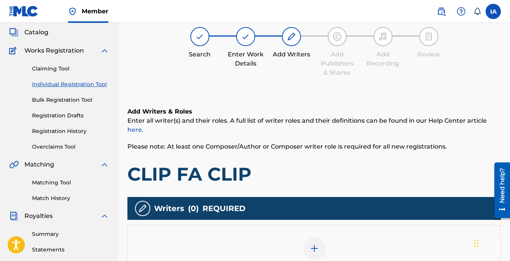
scroll to position [57, 0]
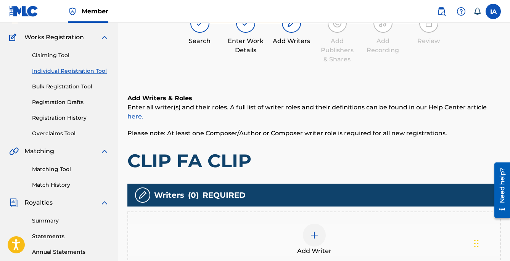
click at [324, 239] on div at bounding box center [314, 235] width 23 height 23
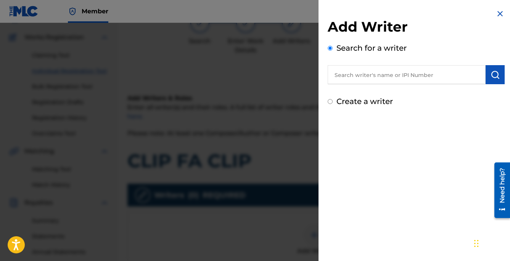
click at [391, 76] on input "text" at bounding box center [406, 74] width 158 height 19
click at [429, 84] on div "Add Writer Search for a writer Create a writer" at bounding box center [415, 62] width 177 height 89
click at [428, 81] on input "text" at bounding box center [406, 74] width 158 height 19
paste input "[PERSON_NAME] [PERSON_NAME]"
type input "[PERSON_NAME] [PERSON_NAME]"
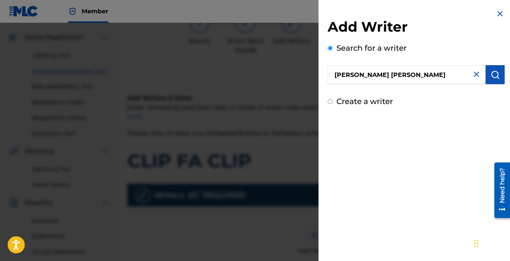
click at [491, 71] on img "submit" at bounding box center [494, 74] width 9 height 9
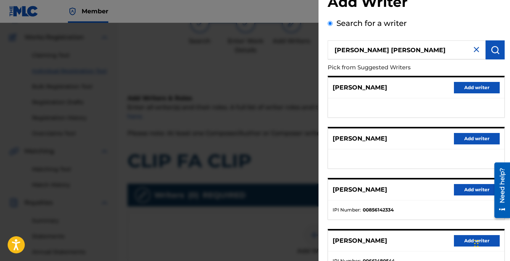
scroll to position [25, 0]
click at [463, 187] on button "Add writer" at bounding box center [477, 189] width 46 height 11
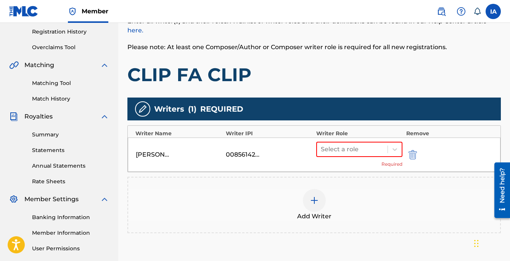
scroll to position [191, 0]
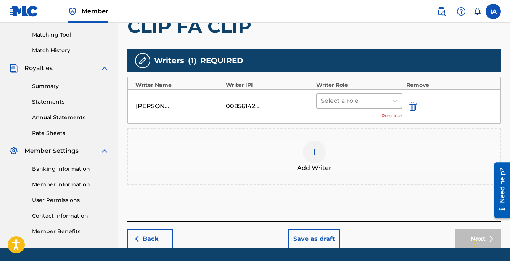
click at [363, 101] on div at bounding box center [352, 101] width 63 height 11
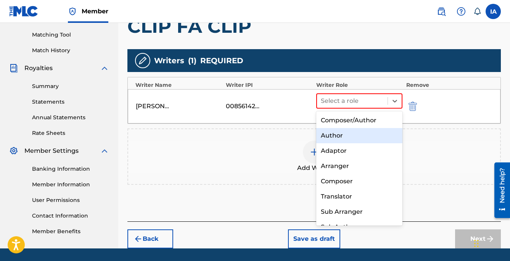
click at [350, 135] on div "Author" at bounding box center [359, 135] width 86 height 15
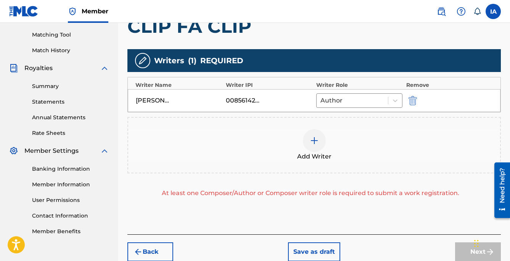
click at [334, 166] on div "Add Writer" at bounding box center [313, 145] width 373 height 56
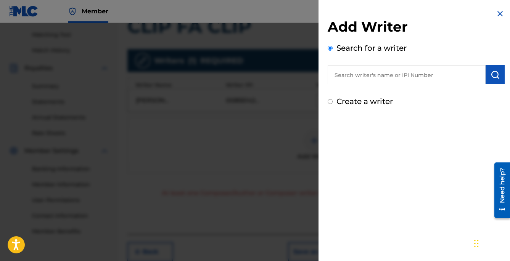
click at [330, 101] on input "Create a writer" at bounding box center [329, 101] width 5 height 5
radio input "false"
radio input "true"
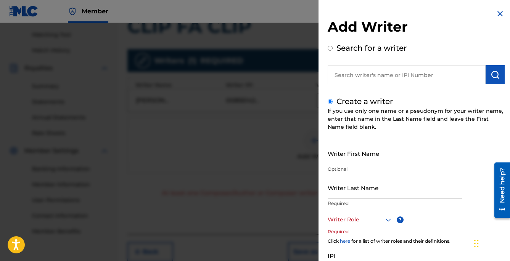
click at [409, 158] on input "Writer First Name" at bounding box center [394, 154] width 134 height 22
click at [382, 192] on input "Writer Last Name" at bounding box center [394, 188] width 134 height 22
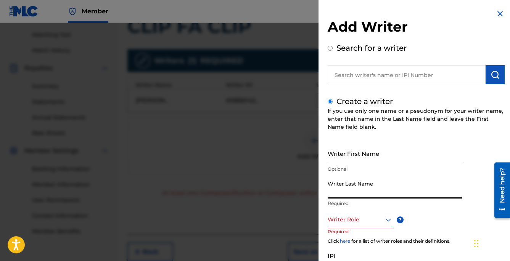
paste input "UNKNOWN WRITER"
click at [378, 193] on input "UNKNOWN WRITER" at bounding box center [394, 188] width 134 height 22
type input "UNKNOWN"
click at [369, 155] on input "Writer First Name" at bounding box center [394, 154] width 134 height 22
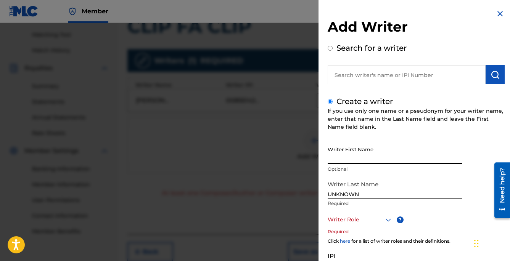
paste input "WRITER"
type input "WRITER"
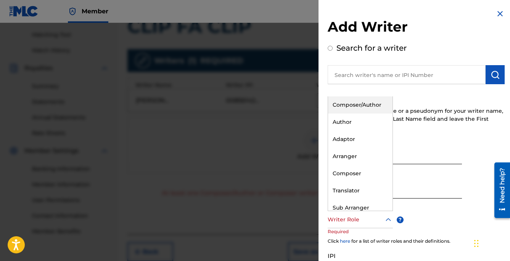
click at [357, 214] on div "Writer Role" at bounding box center [359, 219] width 65 height 17
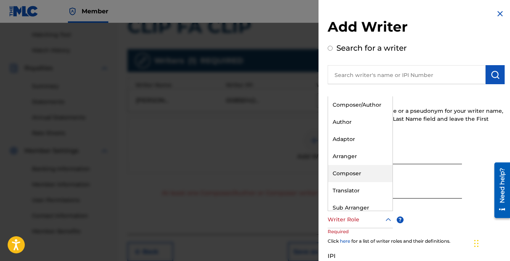
click at [377, 165] on div "Composer" at bounding box center [360, 173] width 64 height 17
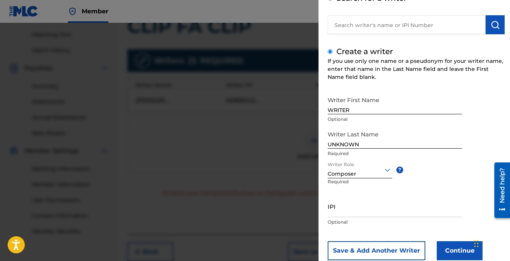
scroll to position [70, 0]
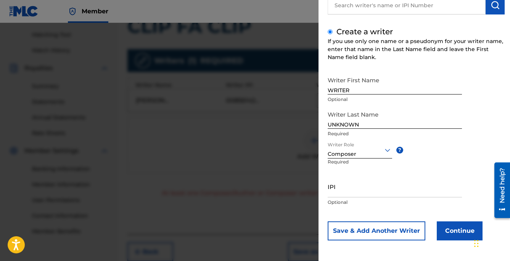
click at [450, 229] on button "Continue" at bounding box center [459, 230] width 46 height 19
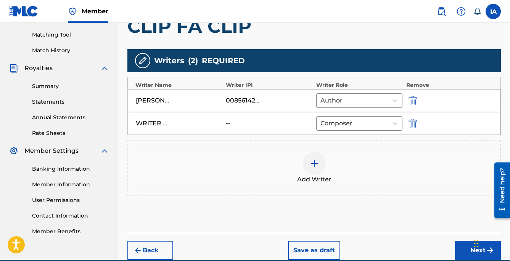
click at [353, 23] on h1 "CLIP FA CLIP" at bounding box center [313, 26] width 373 height 23
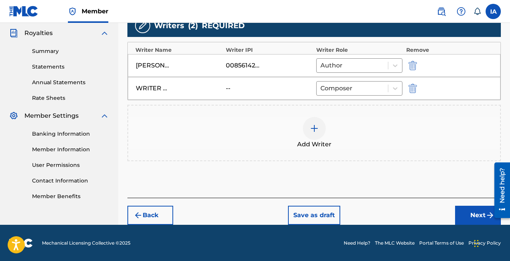
scroll to position [227, 0]
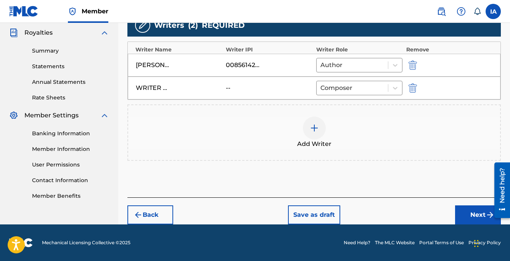
click at [461, 216] on button "Next" at bounding box center [478, 214] width 46 height 19
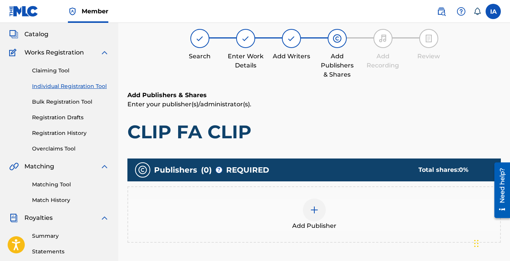
scroll to position [34, 0]
